Goal: Transaction & Acquisition: Purchase product/service

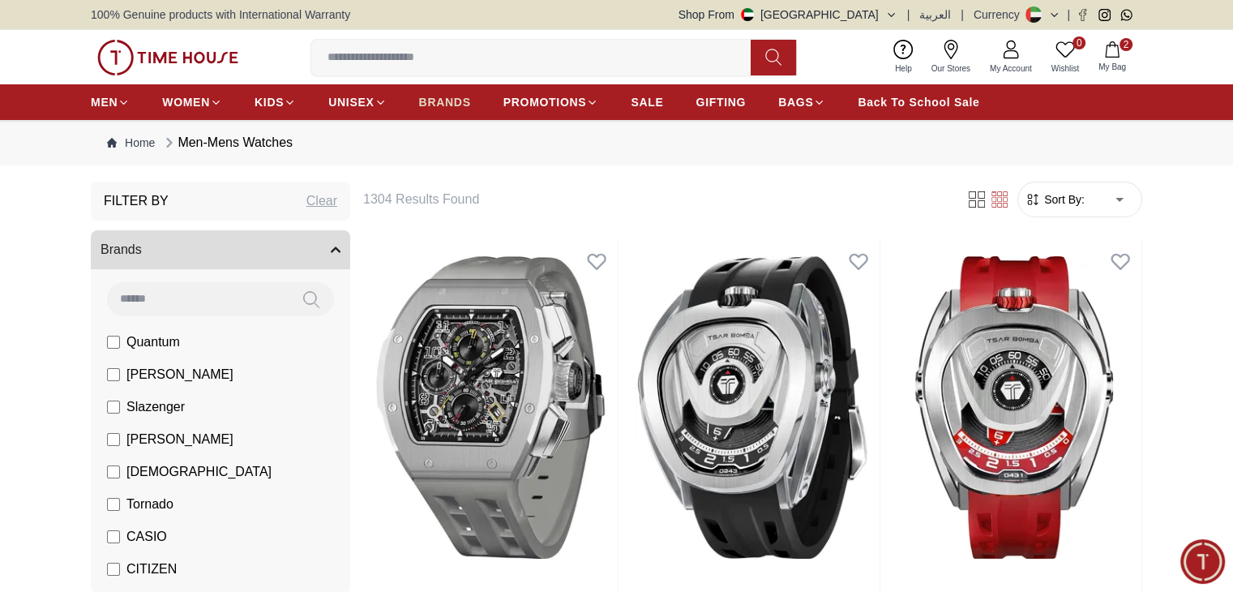
click at [452, 100] on span "BRANDS" at bounding box center [445, 102] width 52 height 16
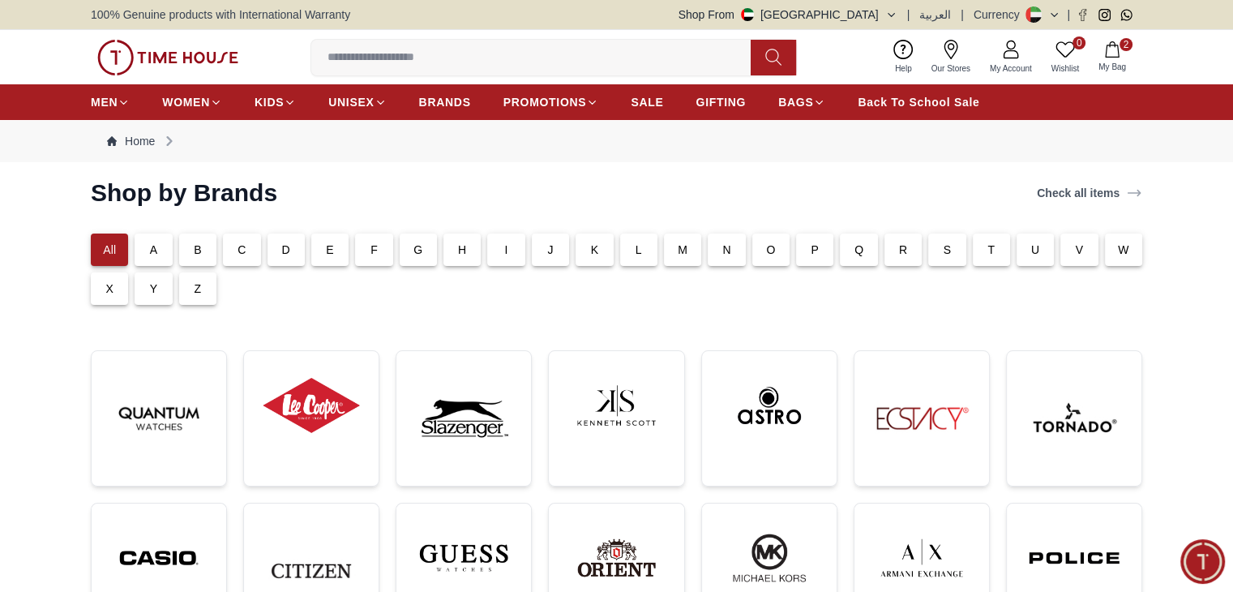
scroll to position [29, 0]
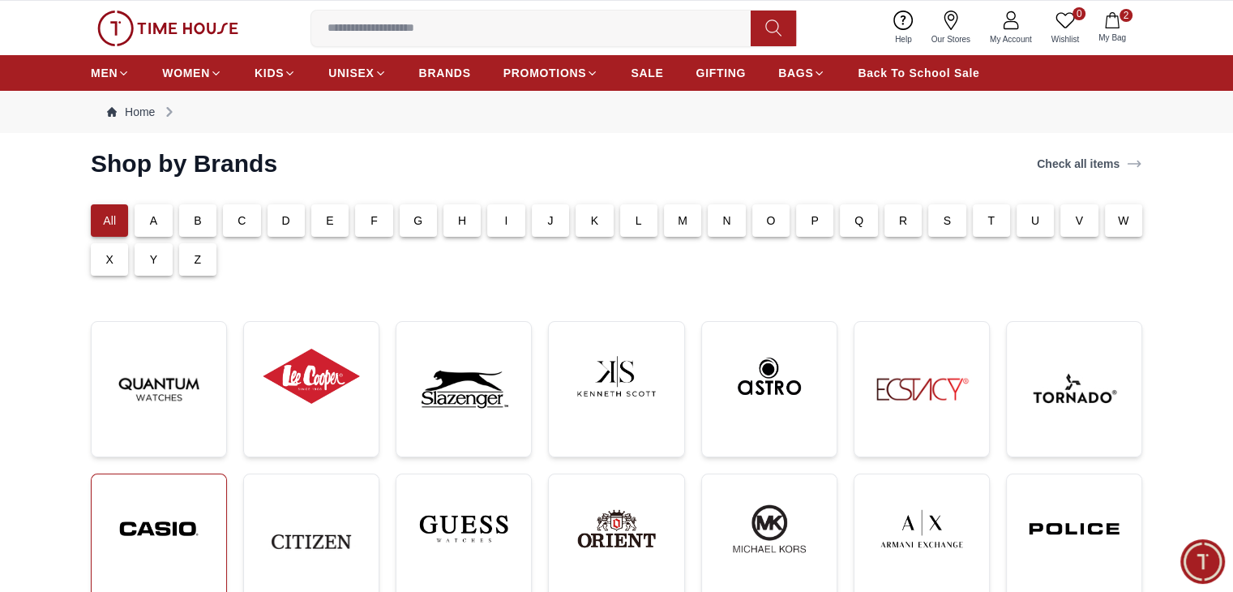
click at [175, 521] on img at bounding box center [159, 528] width 109 height 83
